Goal: Use online tool/utility: Utilize a website feature to perform a specific function

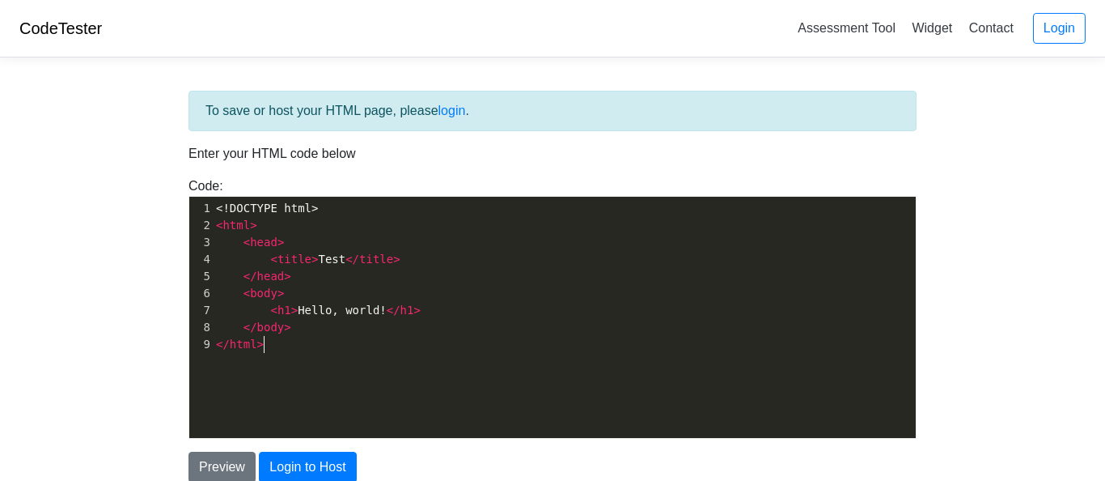
scroll to position [6, 0]
type textarea "<!DOCTYPE html> <html> <head> <title>Test</title> </head> <body> <h1>Hello, wor…"
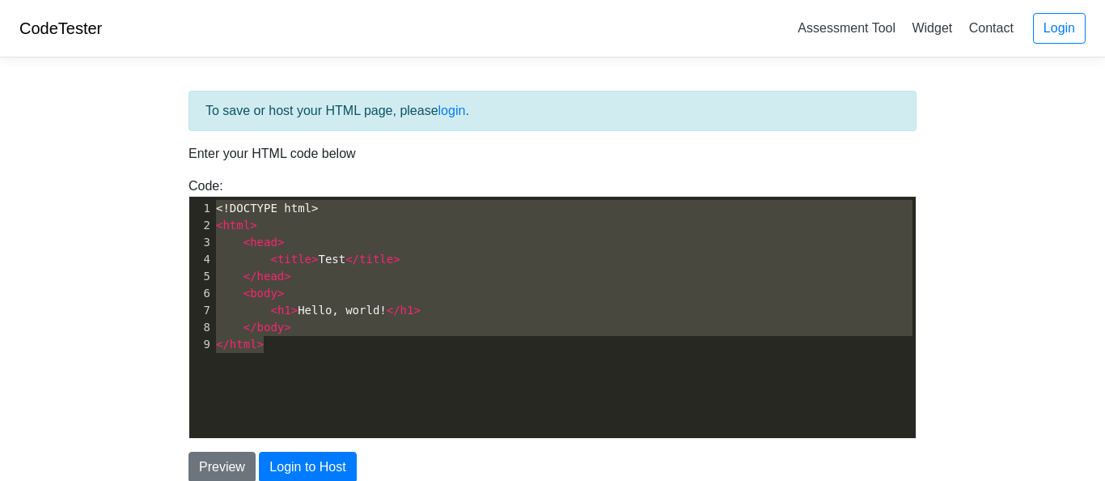
scroll to position [6562, 0]
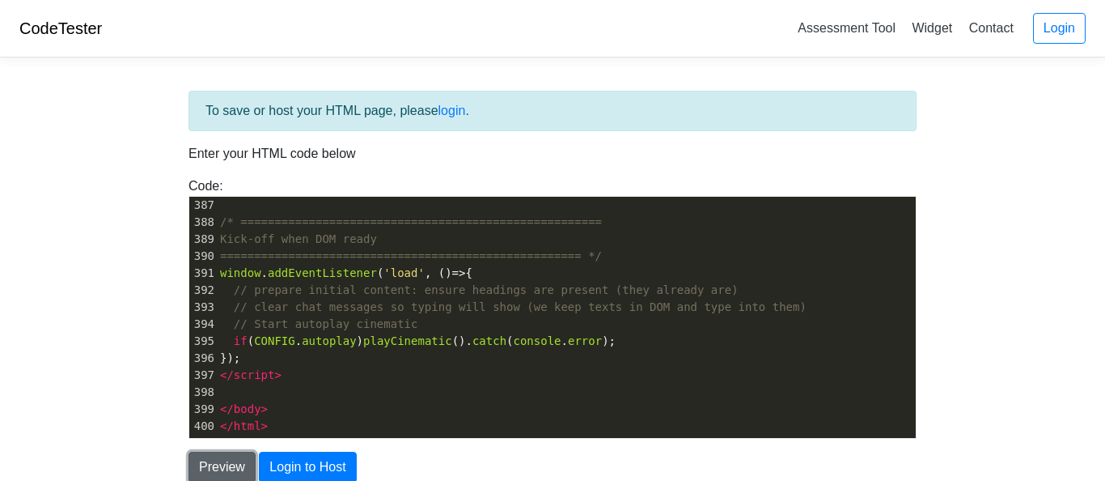
click at [222, 471] on button "Preview" at bounding box center [222, 467] width 67 height 31
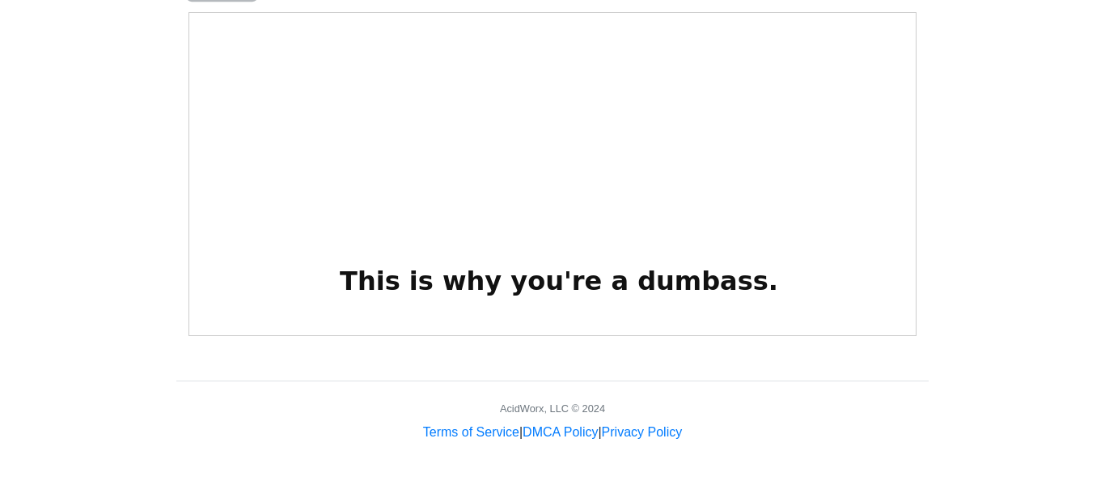
scroll to position [2419, 0]
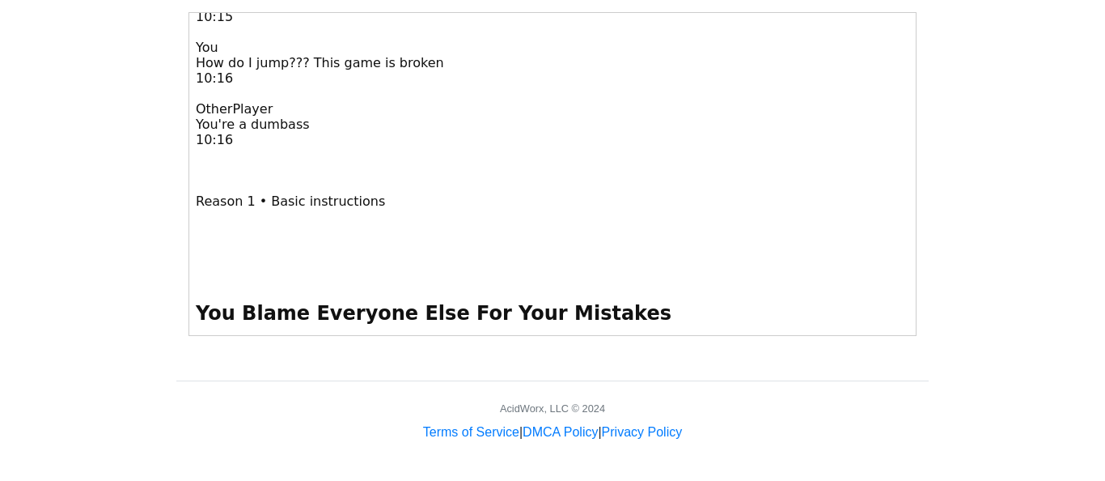
scroll to position [0, 0]
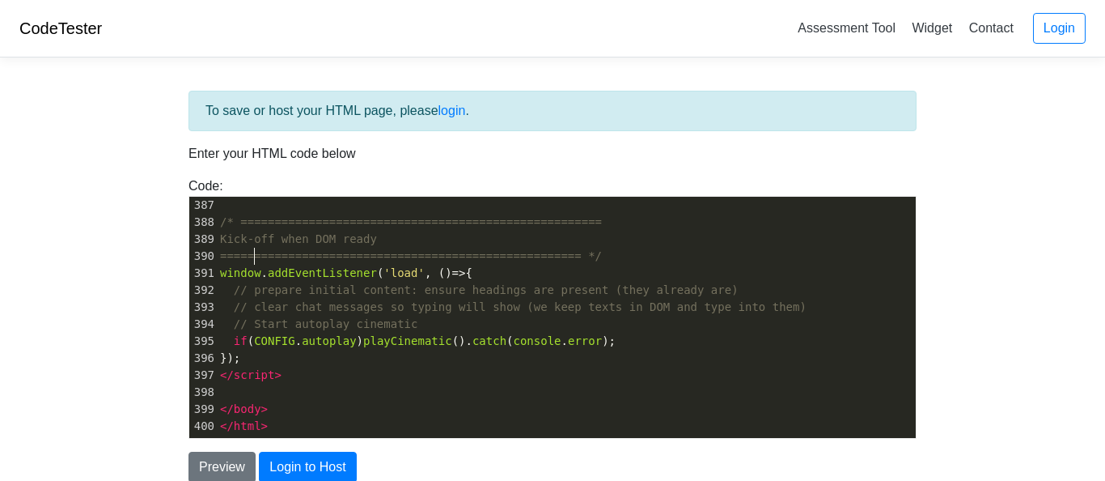
click at [256, 251] on span "===================================================== */" at bounding box center [411, 255] width 382 height 13
type textarea "<!LOREMIP dolo> <sita cons="ad"> <elit> <sedd eiusmod="tem-1" /> <inci utla="et…"
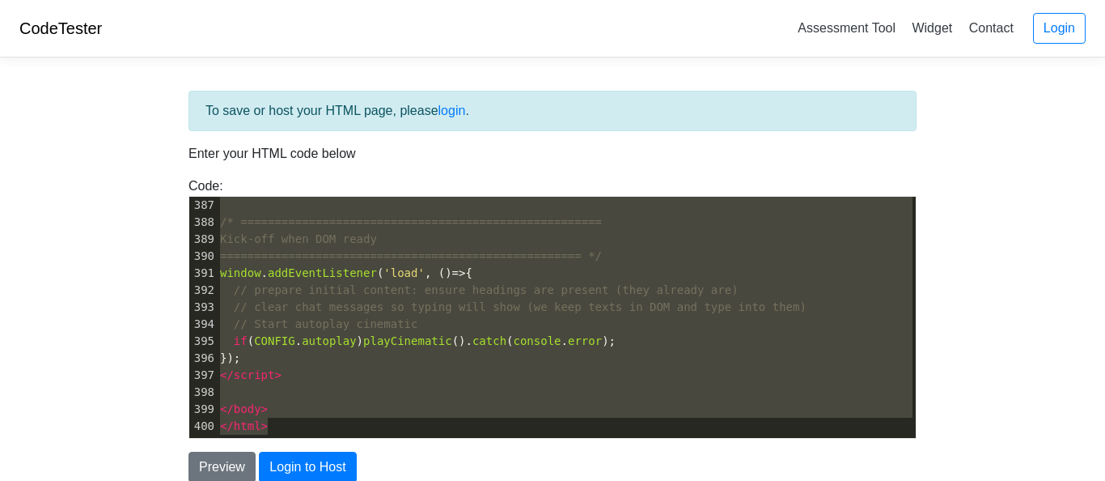
scroll to position [6781, 48]
paste textarea
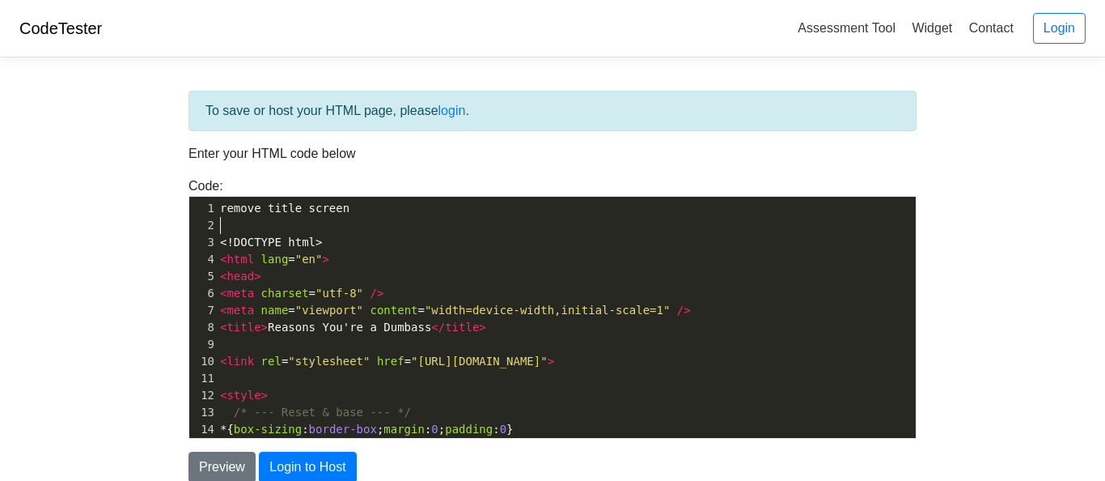
scroll to position [0, 0]
type textarea "remove title screen"
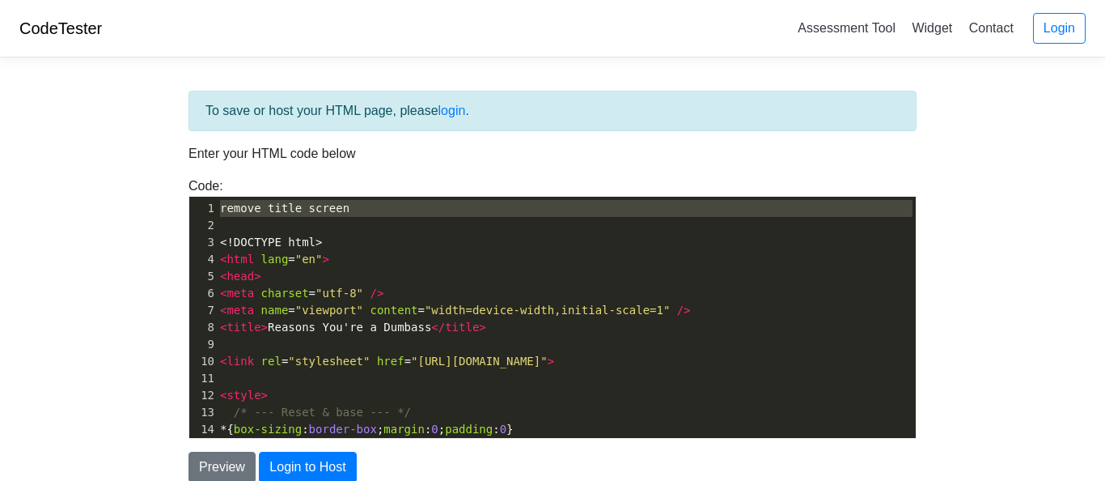
drag, startPoint x: 273, startPoint y: 226, endPoint x: 211, endPoint y: 200, distance: 66.7
click at [210, 199] on div "x </ html > 1 remove title screen 2 ​ 3 <!DOCTYPE html> 4 < html lang = "en" > …" at bounding box center [564, 329] width 751 height 265
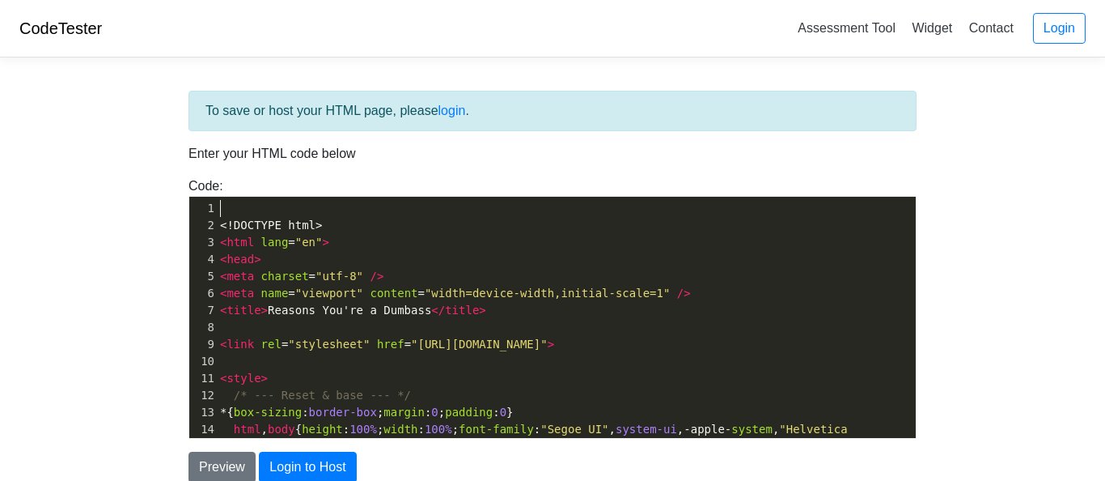
scroll to position [0, 0]
click at [223, 227] on span "<!DOCTYPE html>" at bounding box center [271, 224] width 102 height 13
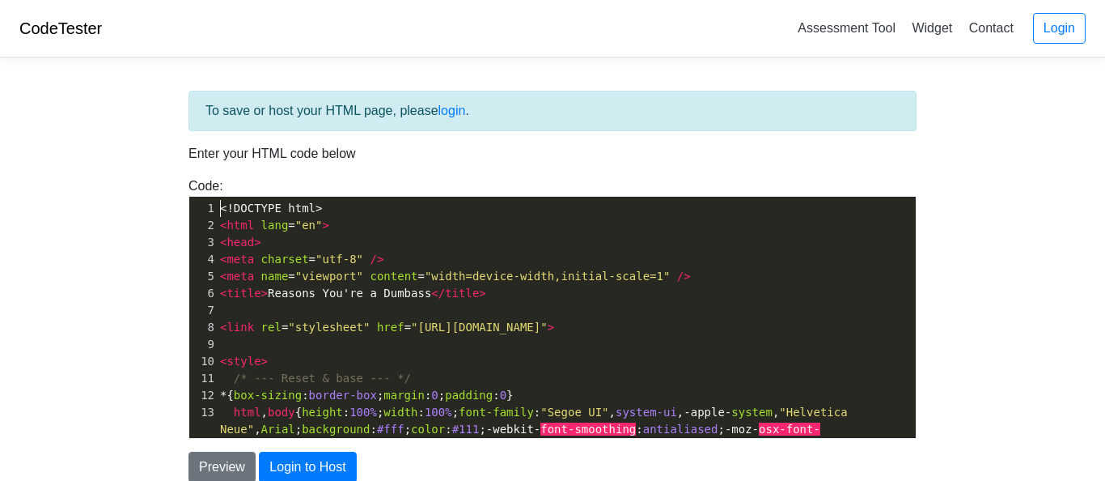
type textarea "<!LOREMIP dolo> <sita cons="ad"> <elit> <sedd eiusmod="tem-1" /> <inci utla="et…"
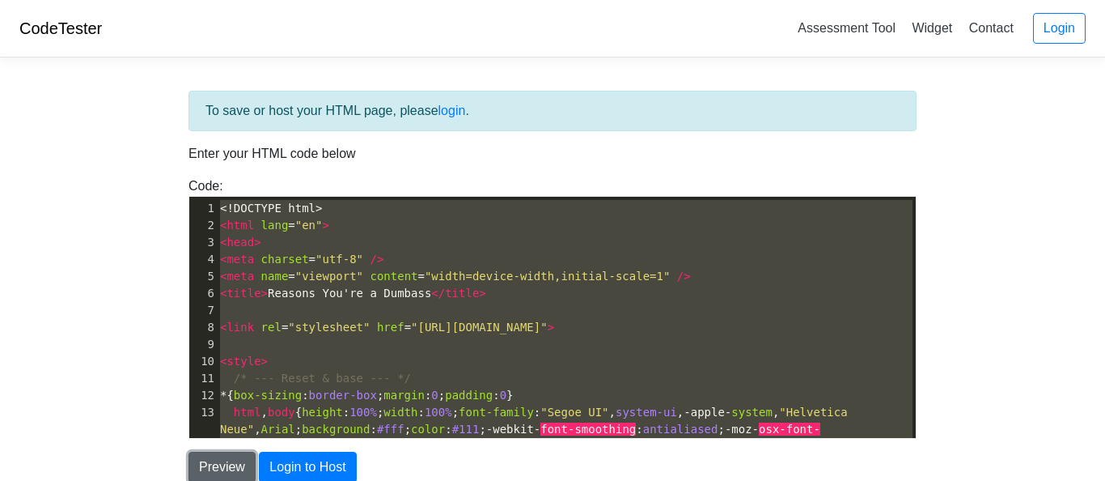
click at [212, 460] on button "Preview" at bounding box center [222, 467] width 67 height 31
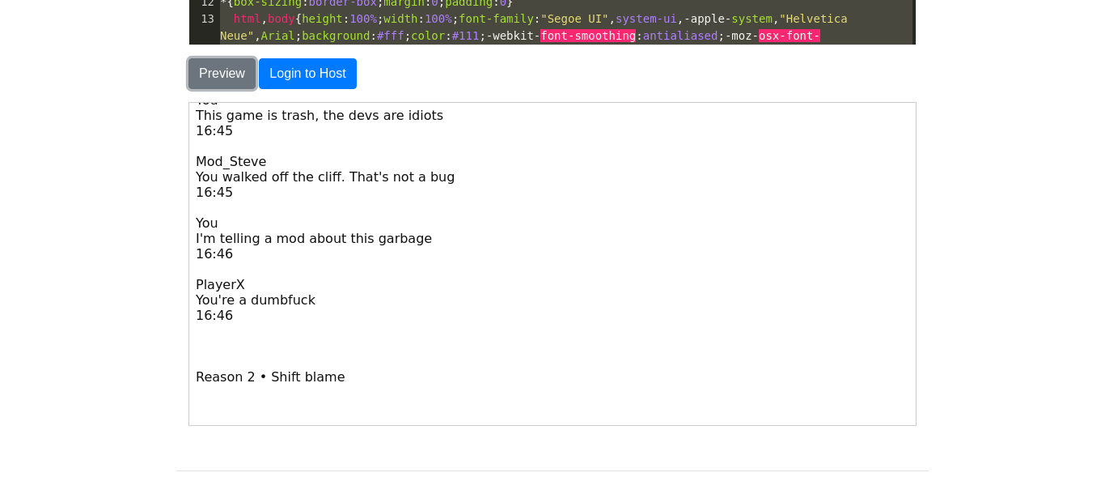
scroll to position [0, 0]
